Goal: Task Accomplishment & Management: Use online tool/utility

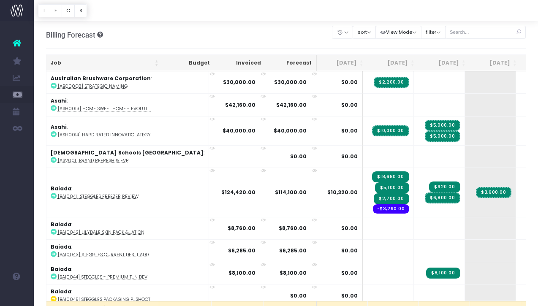
scroll to position [0, 75]
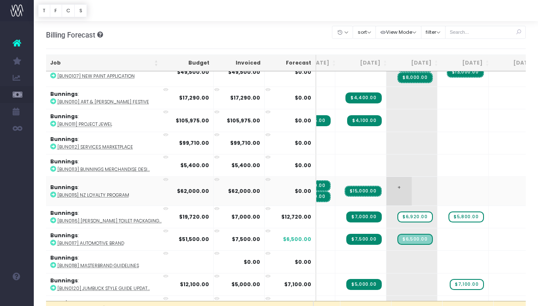
scroll to position [457, 79]
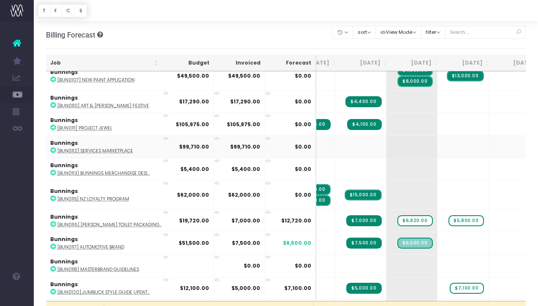
click at [54, 149] on icon at bounding box center [53, 150] width 6 height 6
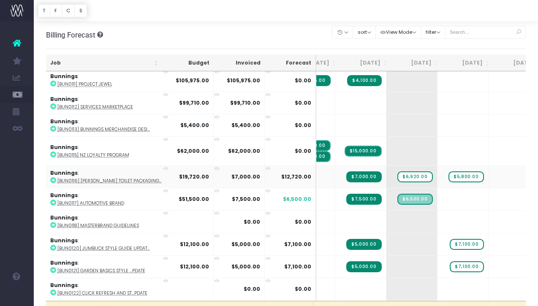
scroll to position [502, 79]
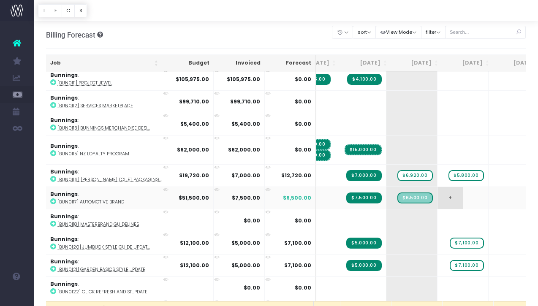
click at [438, 197] on span "+" at bounding box center [450, 198] width 25 height 22
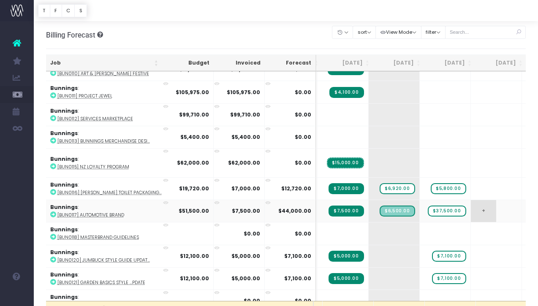
scroll to position [0, 0]
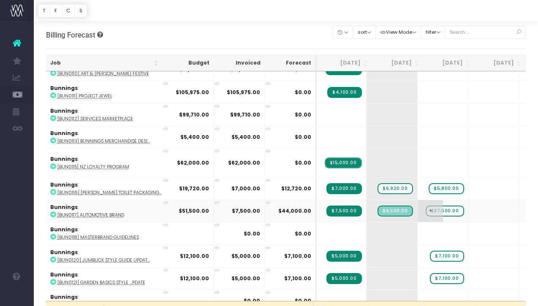
click at [426, 211] on span "$37,500.00" at bounding box center [445, 211] width 38 height 11
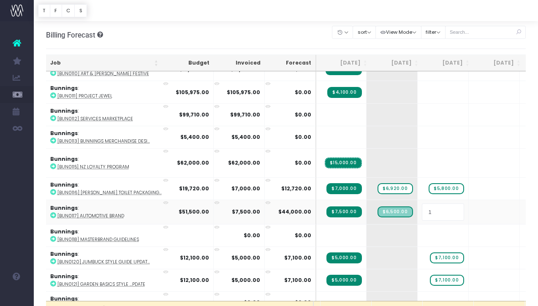
type input "17"
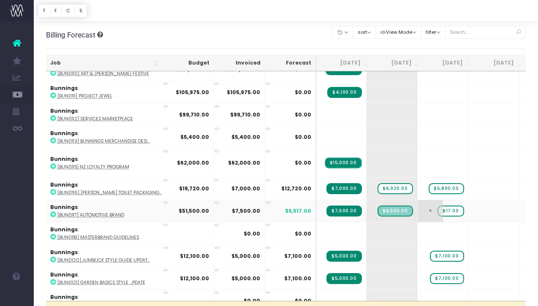
click at [438, 211] on span "$17.00" at bounding box center [451, 211] width 27 height 11
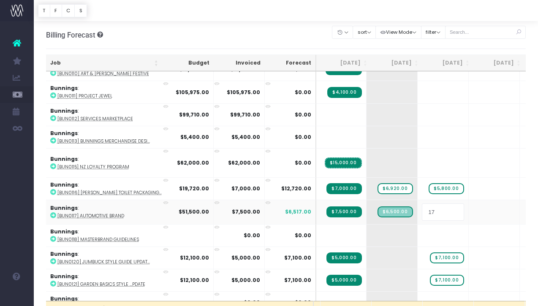
click at [422, 217] on input "17" at bounding box center [443, 212] width 42 height 17
type input "17000"
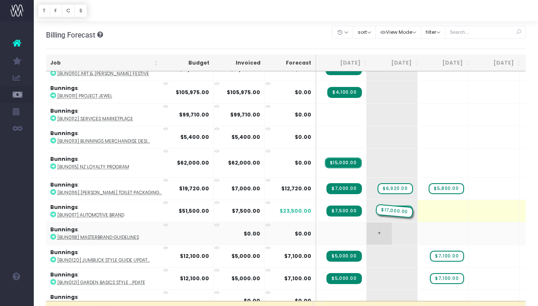
drag, startPoint x: 408, startPoint y: 210, endPoint x: 358, endPoint y: 222, distance: 51.7
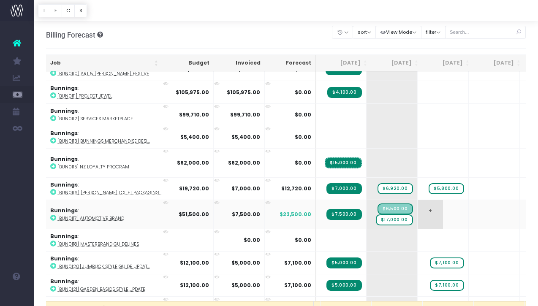
click at [418, 210] on span "+" at bounding box center [430, 214] width 25 height 29
type input "11000"
click at [442, 217] on body "Oh my... this is bad. wayahead wasn't able to load this page. Please contact su…" at bounding box center [269, 153] width 538 height 306
click at [418, 221] on td "+ $11,000.00" at bounding box center [443, 214] width 51 height 29
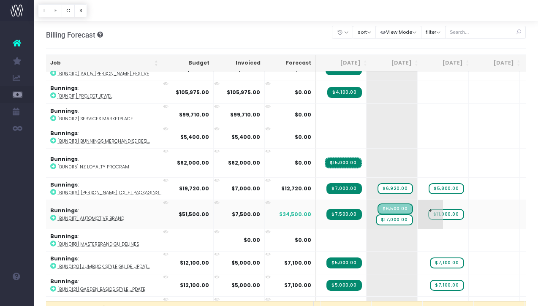
click at [418, 221] on td "+ $11,000.00" at bounding box center [443, 214] width 51 height 29
click at [469, 214] on span "+" at bounding box center [481, 214] width 25 height 29
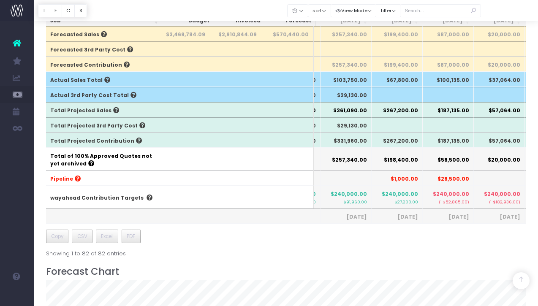
scroll to position [261, 0]
